Goal: Transaction & Acquisition: Purchase product/service

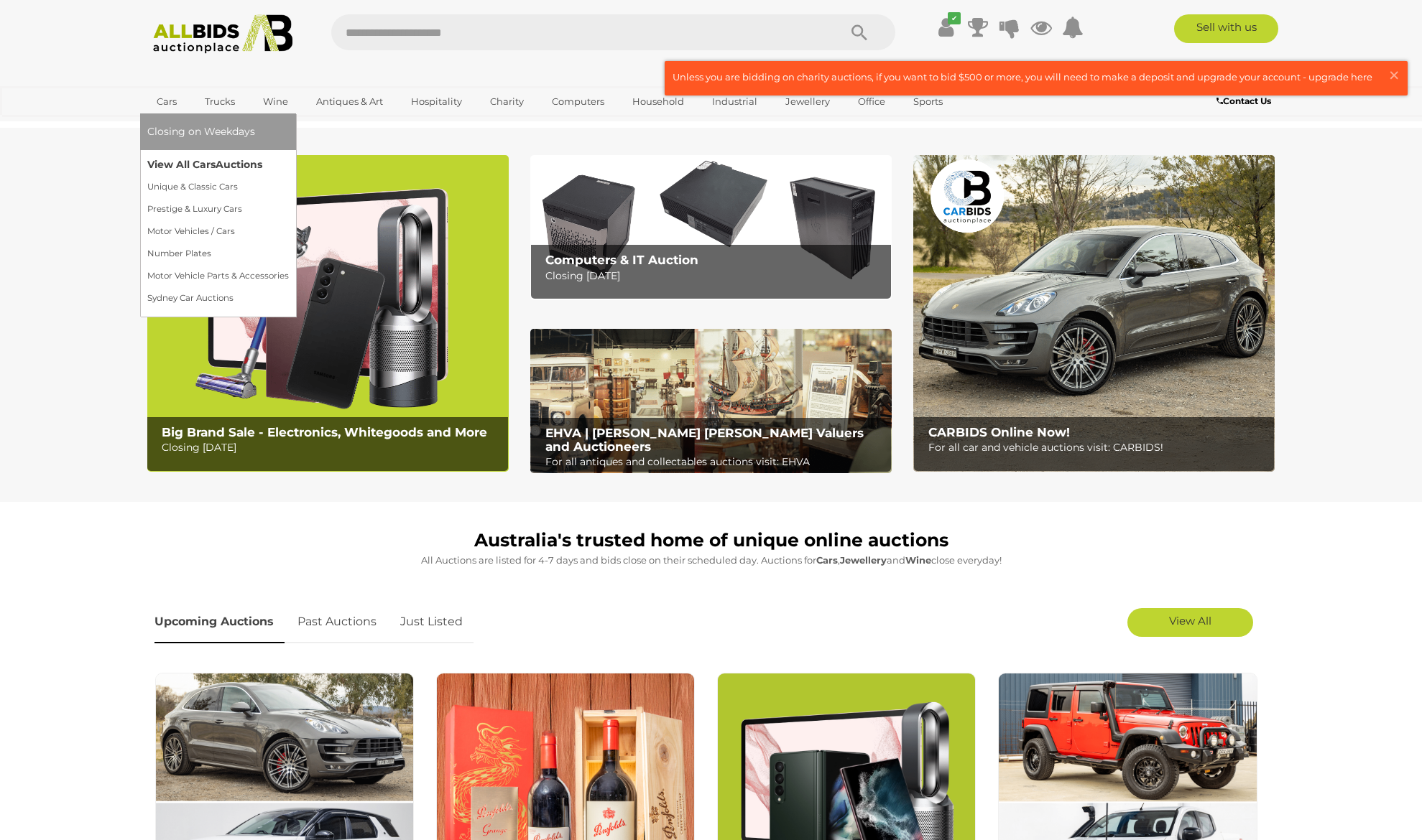
click at [191, 160] on link "View All Cars Auctions" at bounding box center [218, 165] width 141 height 23
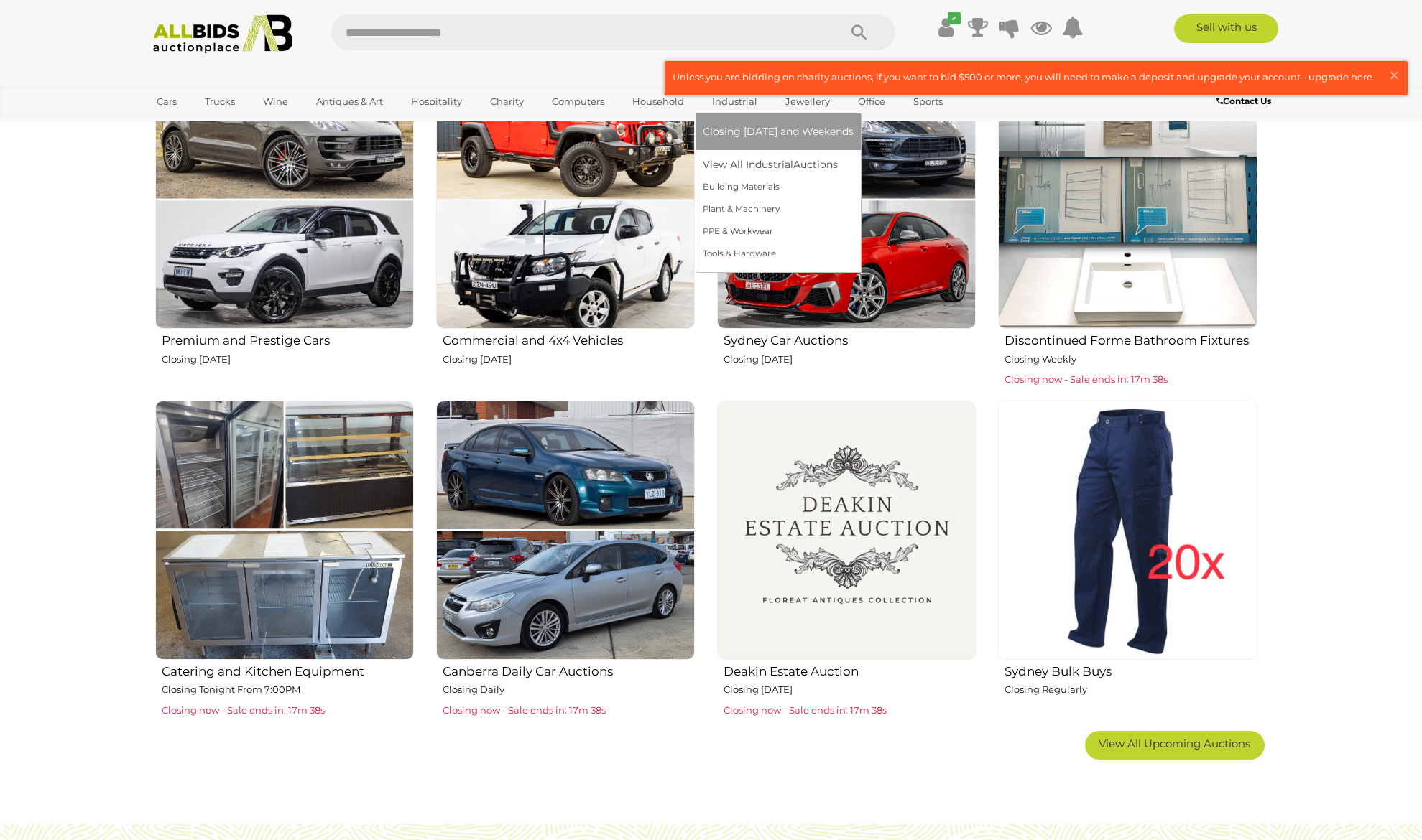
scroll to position [603, 0]
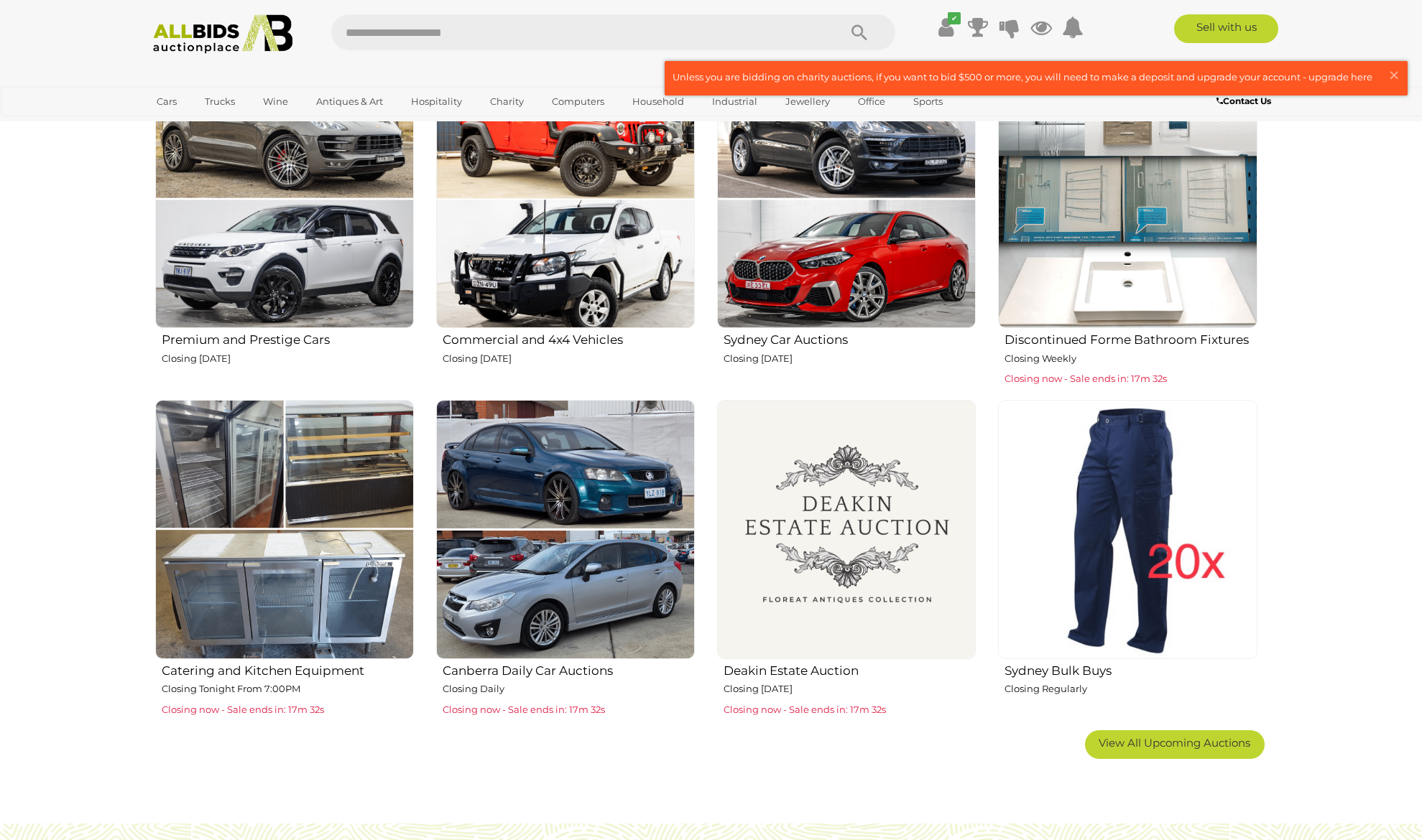
click at [565, 270] on img at bounding box center [566, 199] width 259 height 259
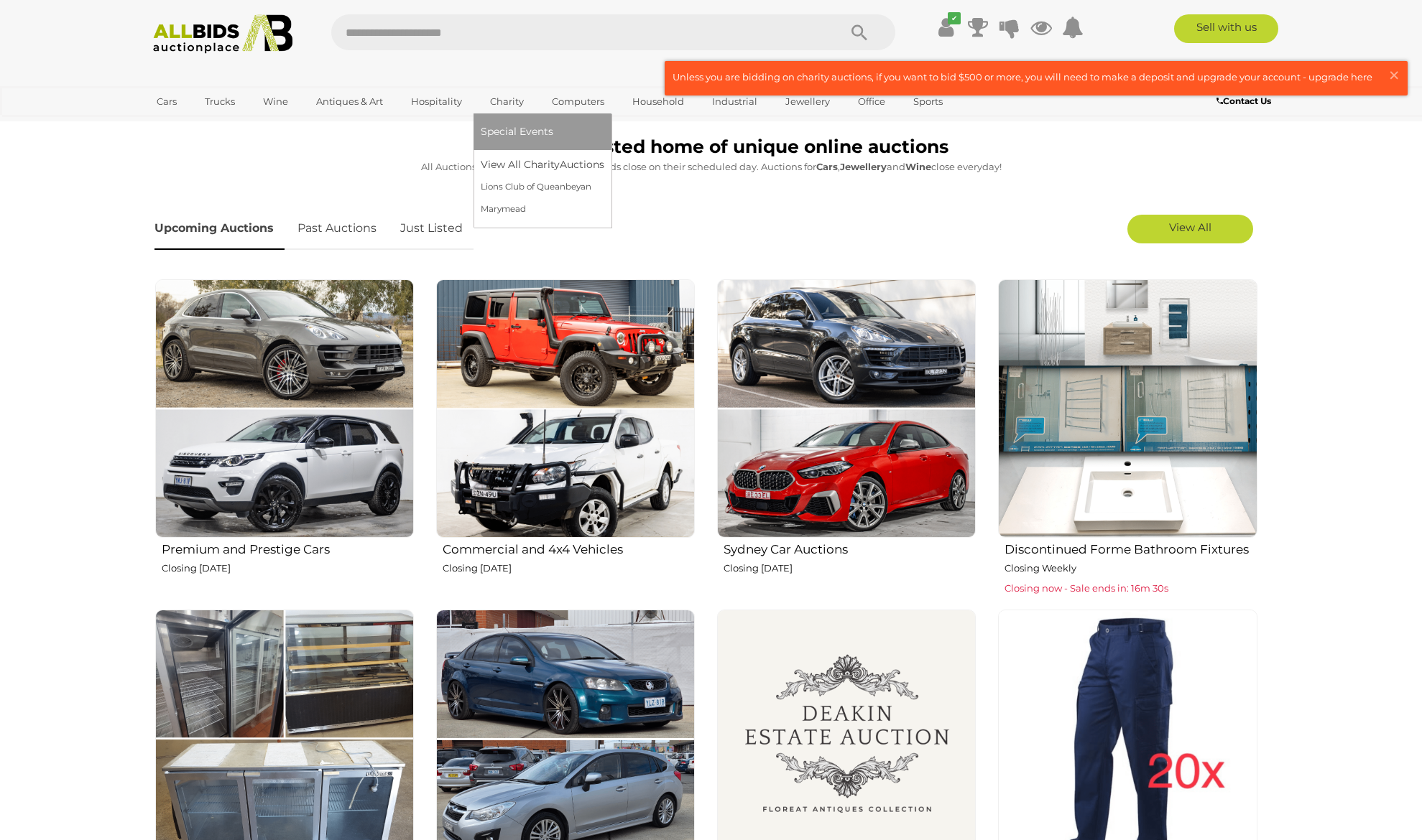
scroll to position [344, 0]
